Goal: Task Accomplishment & Management: Manage account settings

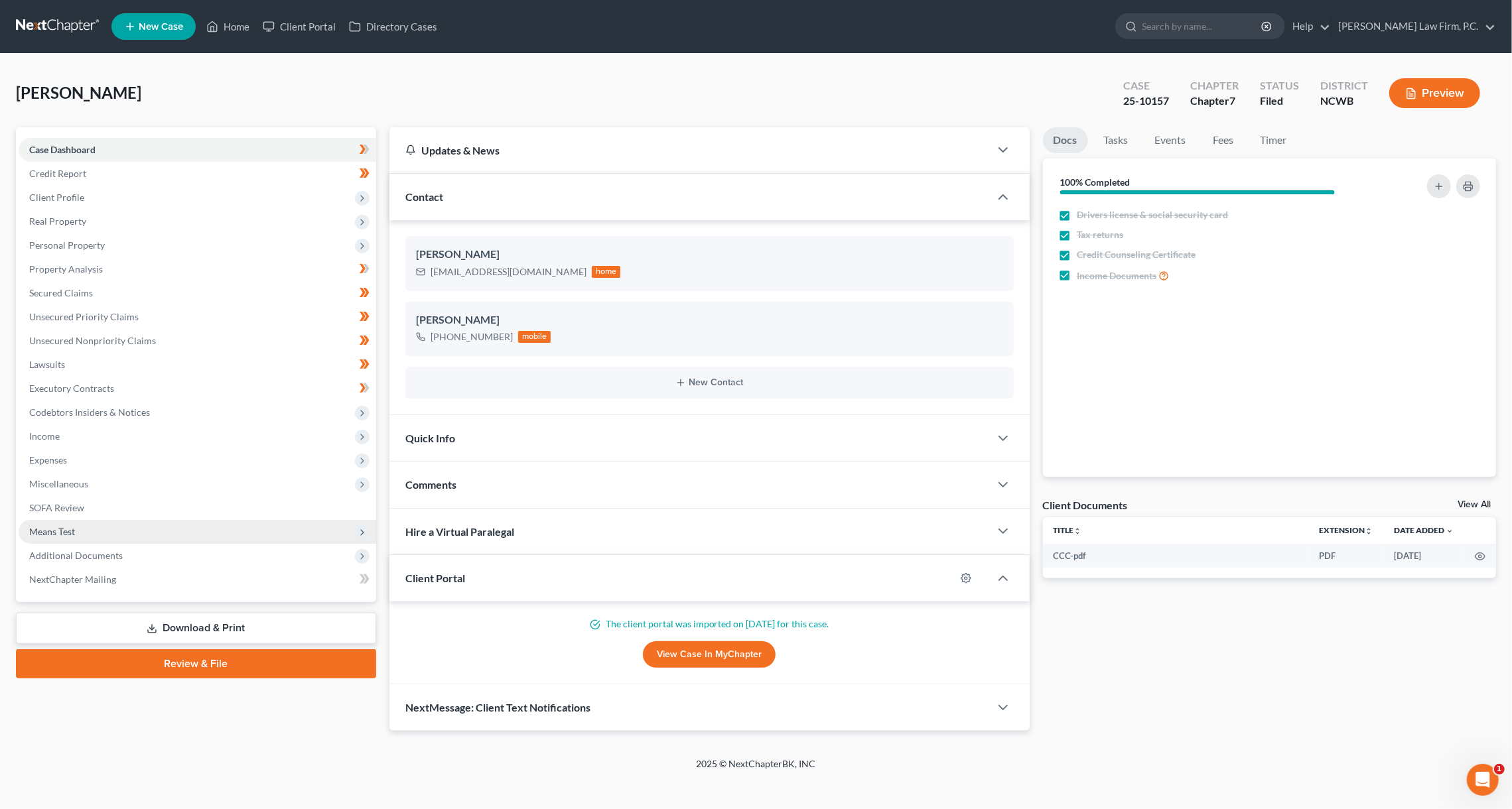
click at [49, 531] on span "Means Test" at bounding box center [52, 531] width 46 height 11
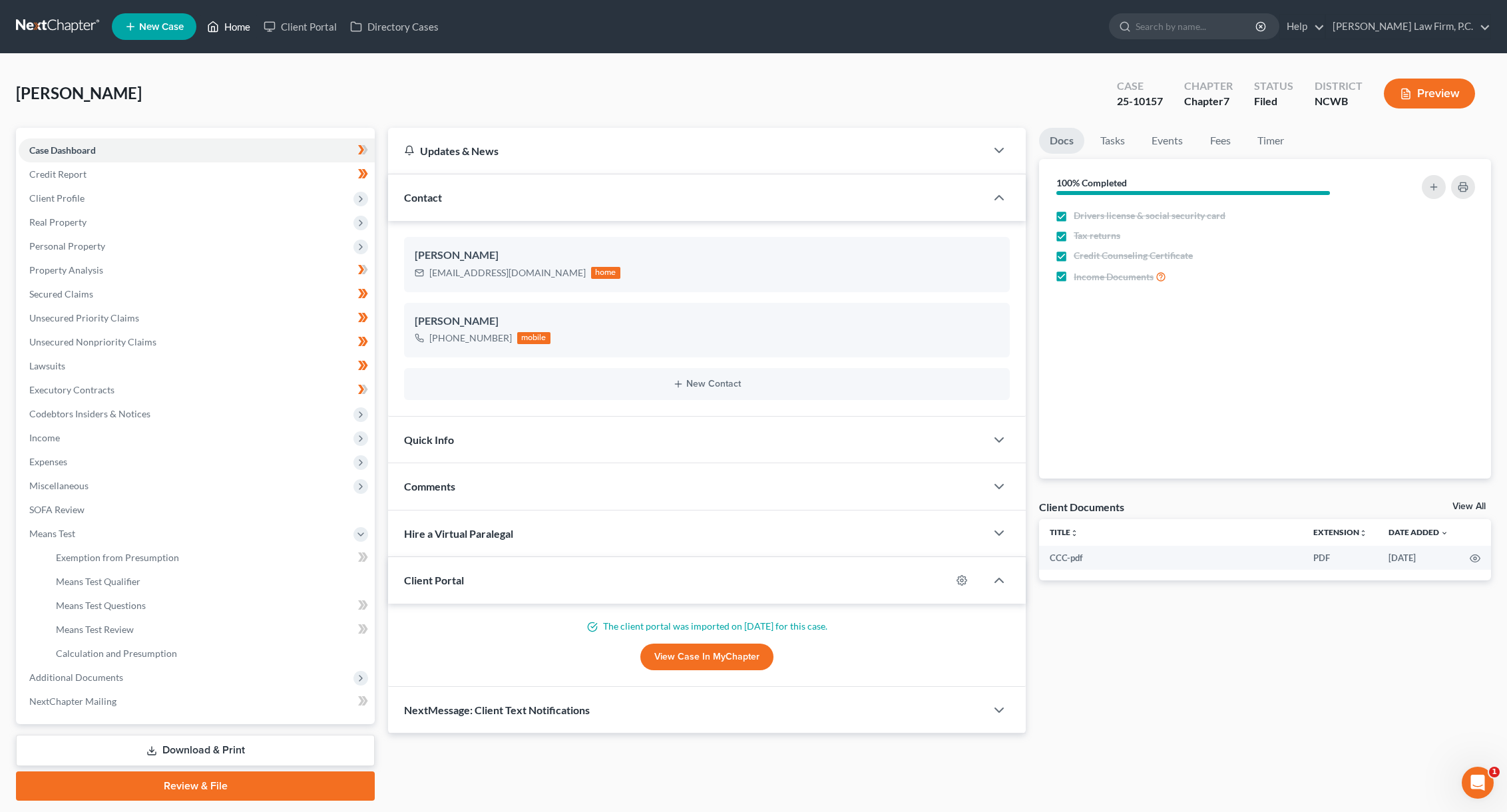
click at [244, 28] on link "Home" at bounding box center [228, 27] width 56 height 24
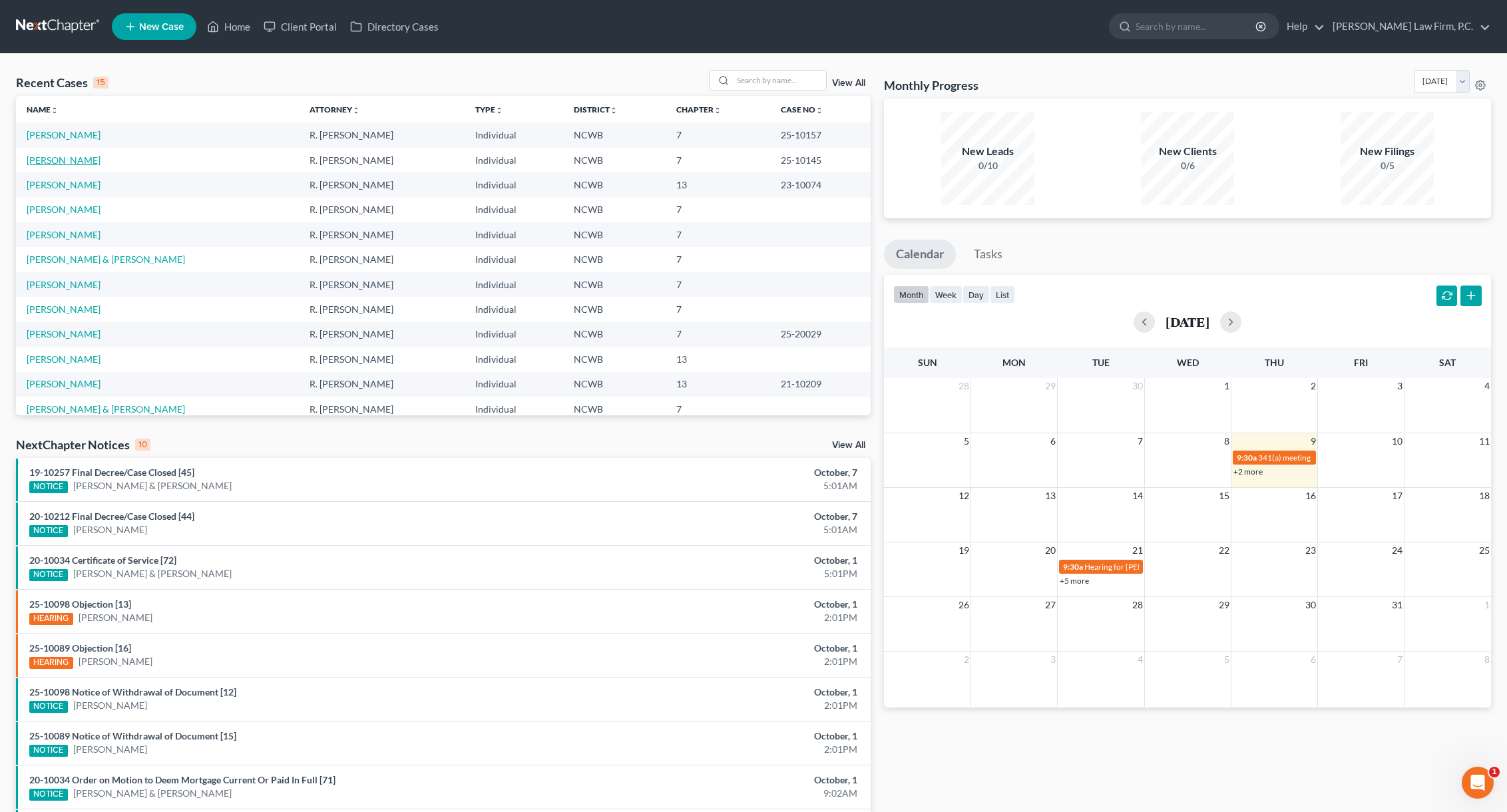
click at [50, 159] on link "[PERSON_NAME]" at bounding box center [63, 160] width 74 height 11
select select "3"
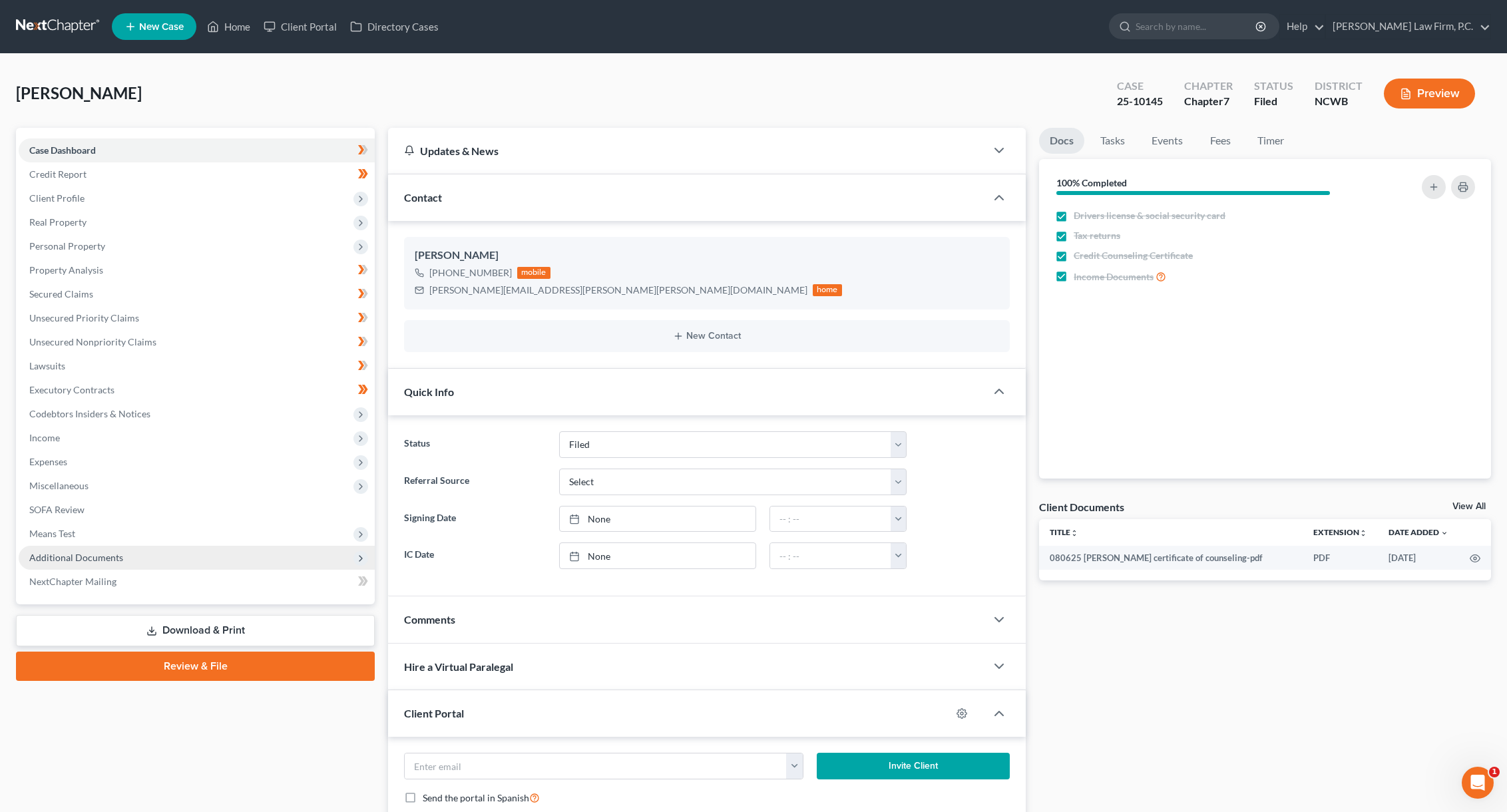
click at [46, 561] on span "Additional Documents" at bounding box center [197, 558] width 356 height 24
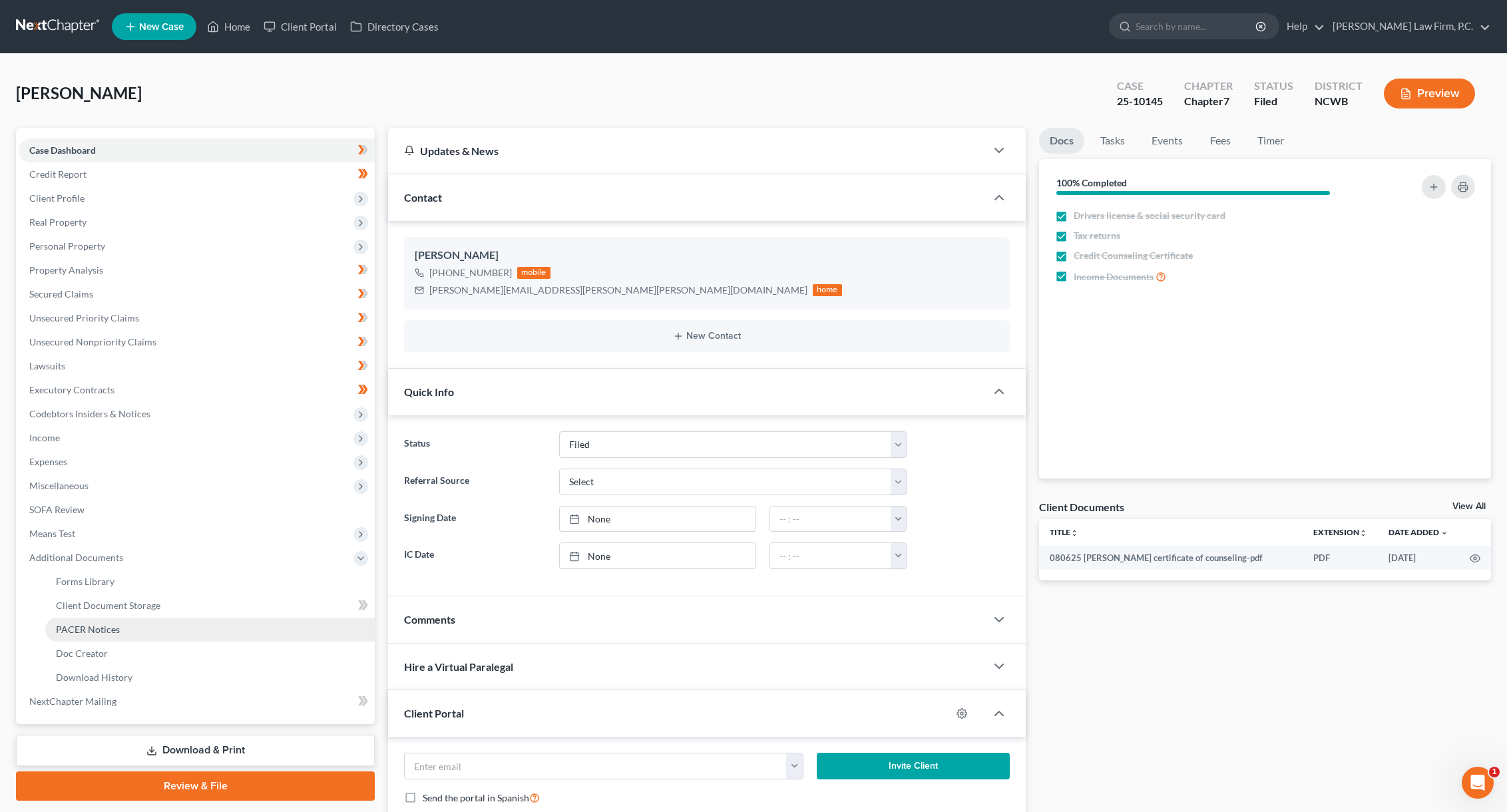
click at [61, 626] on span "PACER Notices" at bounding box center [88, 629] width 64 height 11
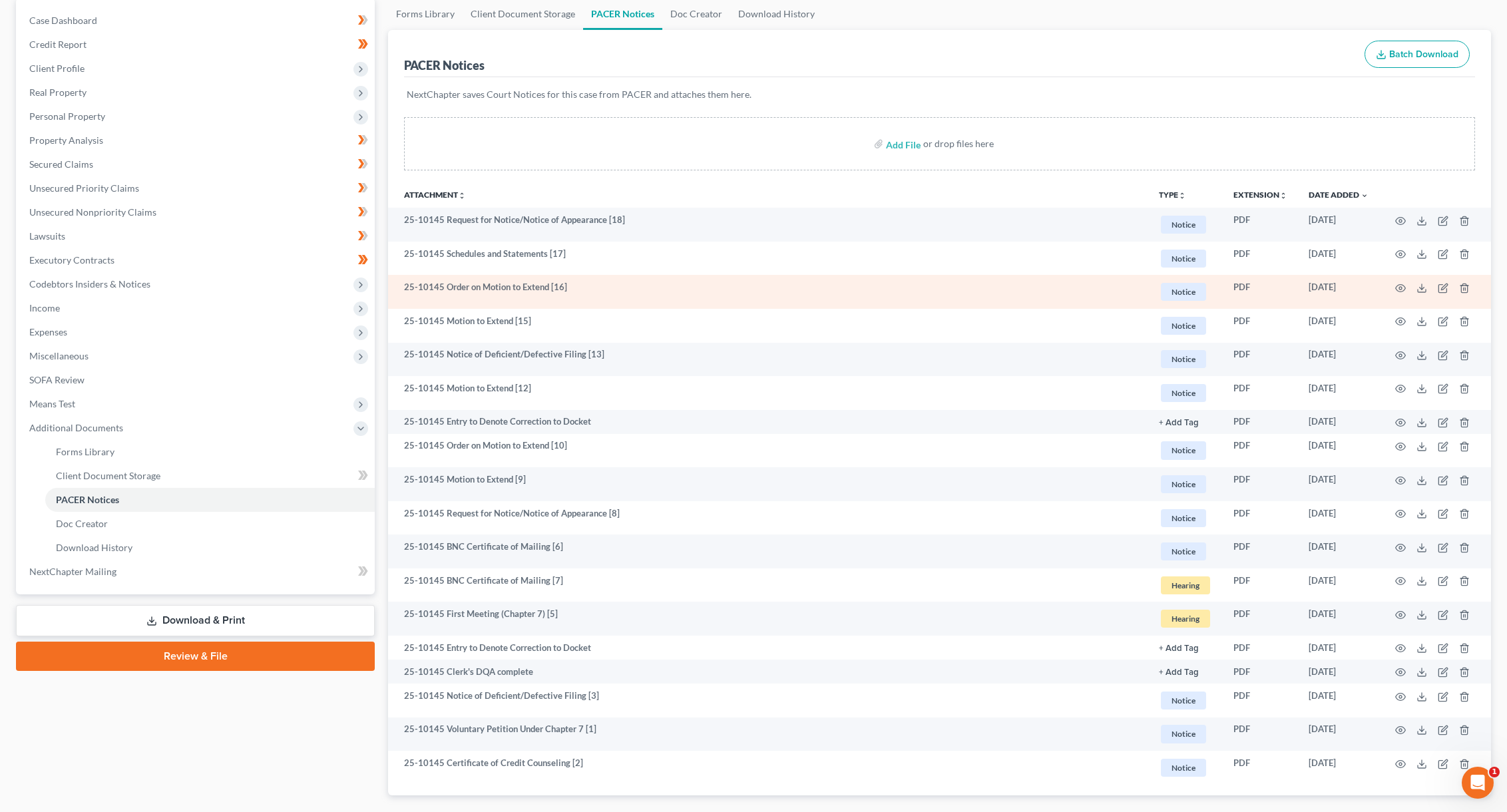
scroll to position [133, 0]
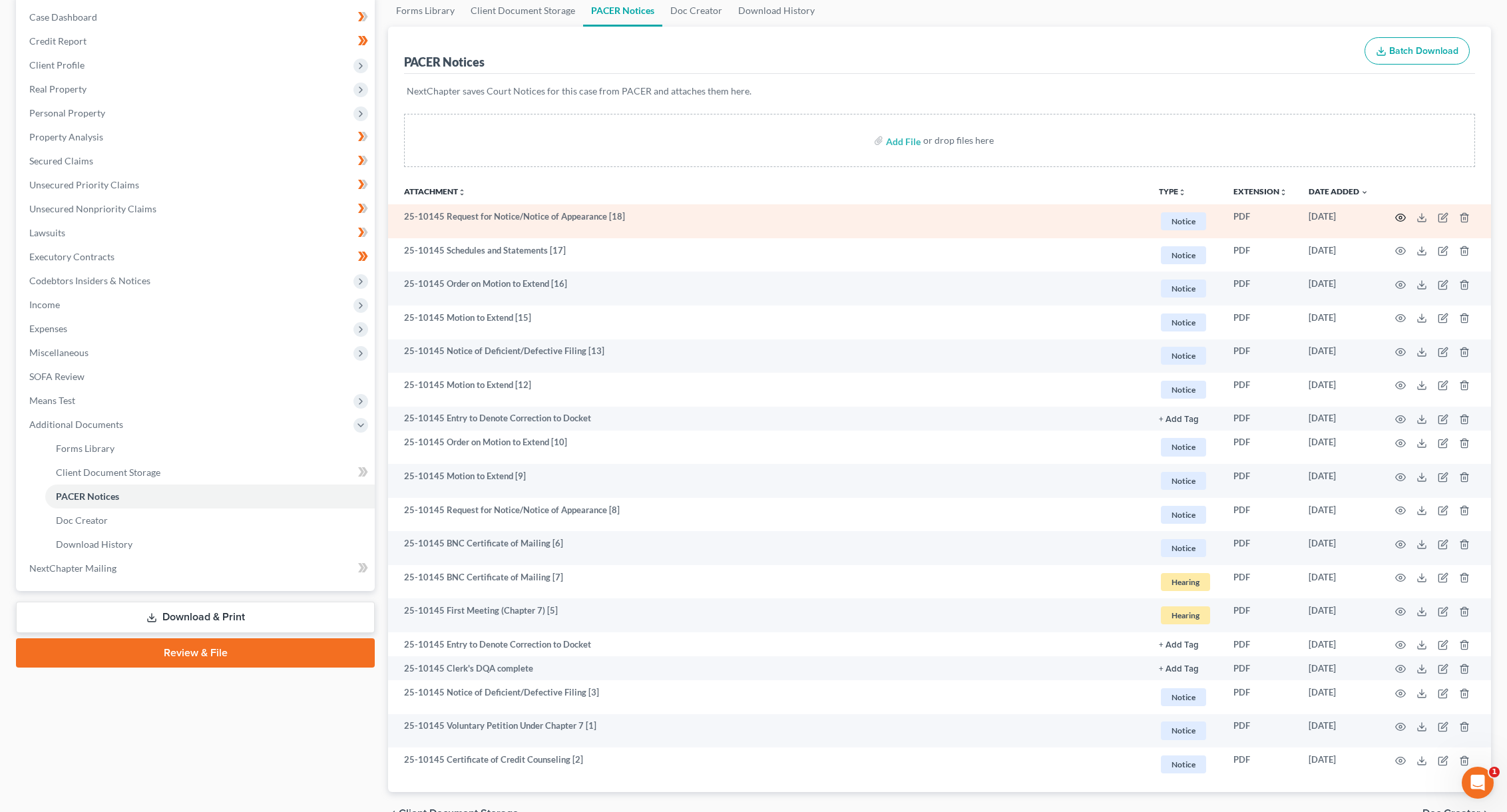
click at [1402, 216] on circle "button" at bounding box center [1400, 217] width 3 height 3
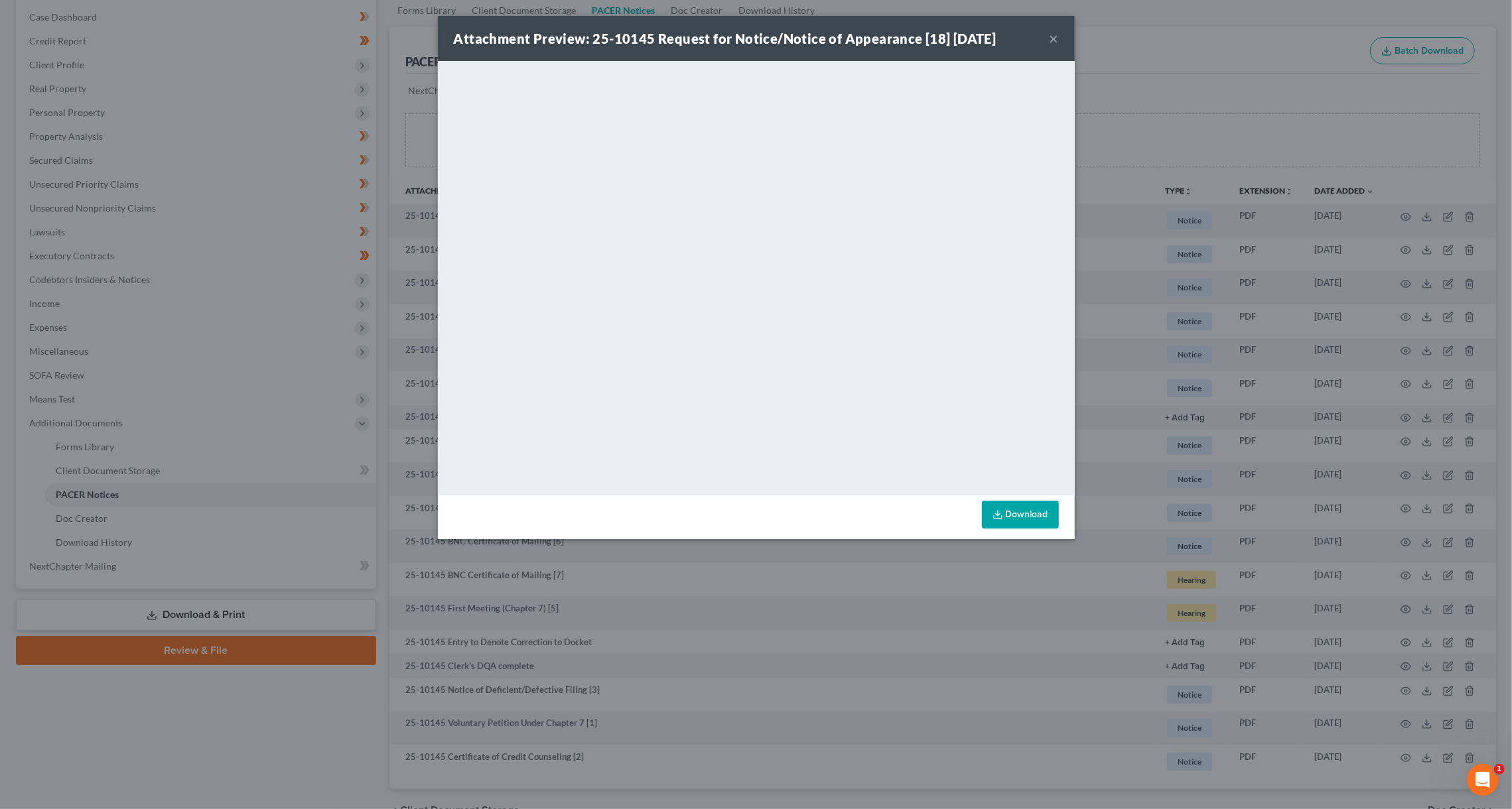
click at [1055, 40] on button "×" at bounding box center [1054, 38] width 9 height 16
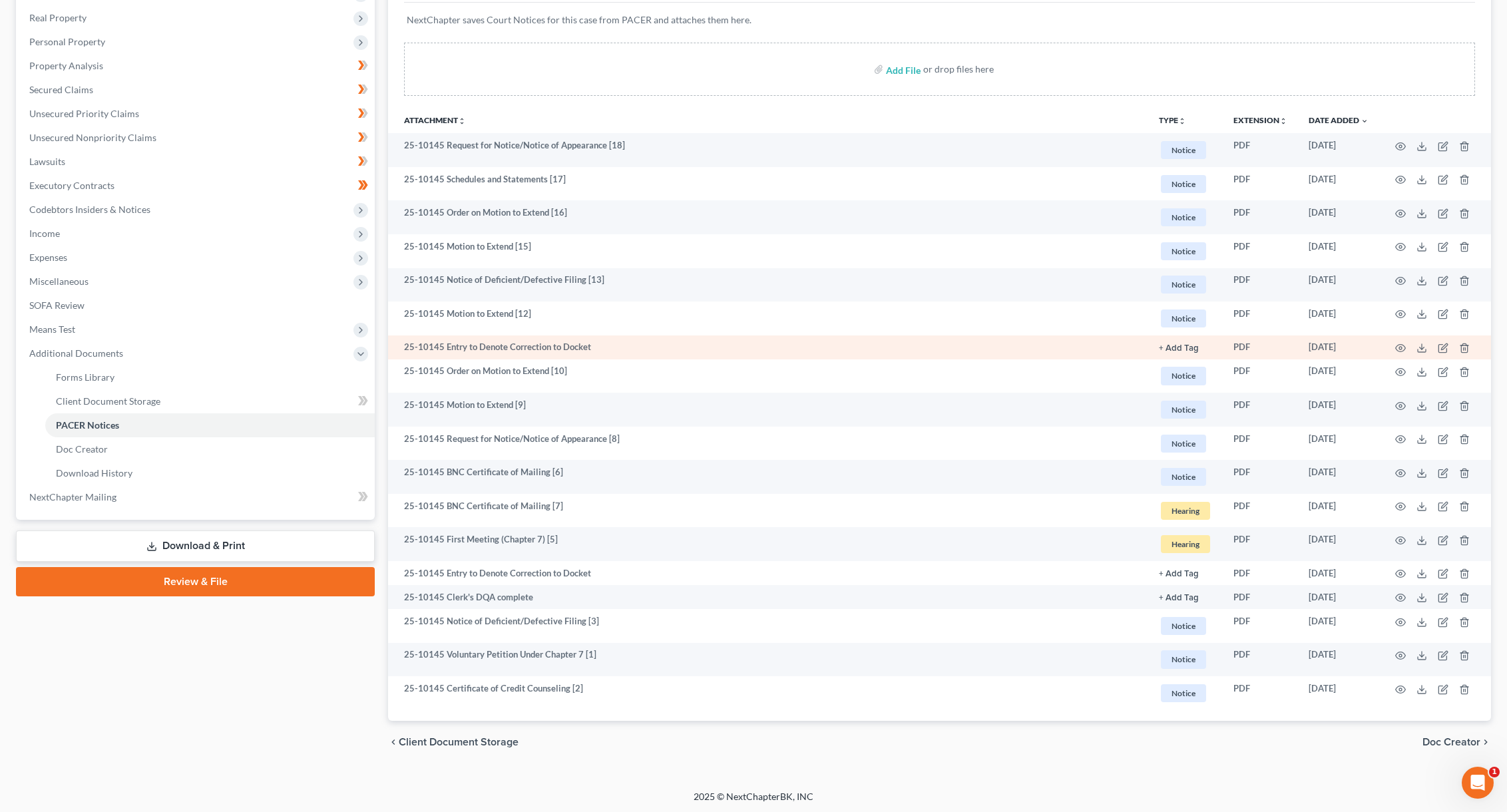
scroll to position [205, 0]
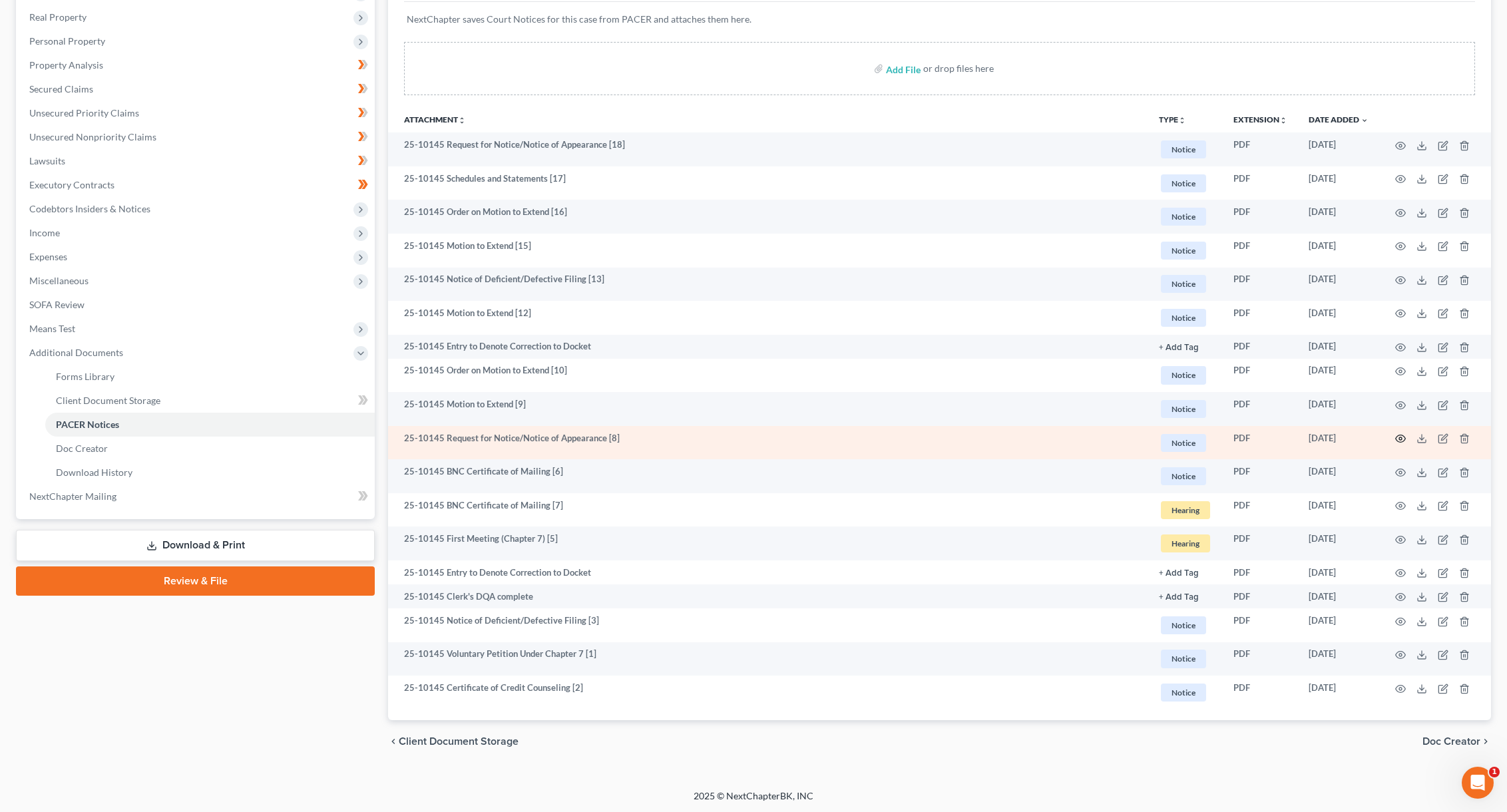
click at [1402, 436] on icon "button" at bounding box center [1400, 439] width 11 height 10
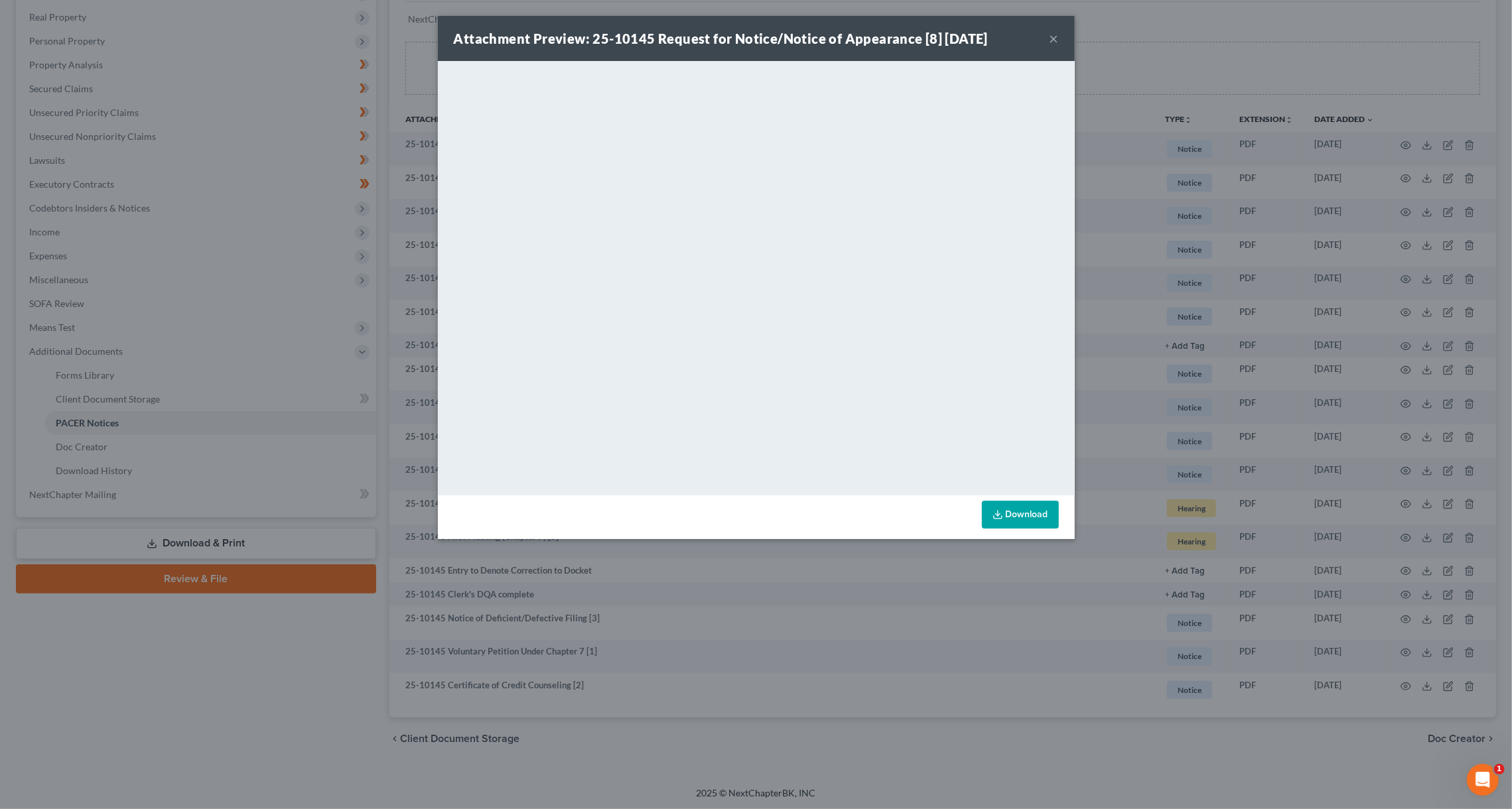
drag, startPoint x: 1052, startPoint y: 40, endPoint x: 1019, endPoint y: 63, distance: 40.2
click at [1052, 40] on button "×" at bounding box center [1054, 38] width 9 height 16
